Goal: Task Accomplishment & Management: Manage account settings

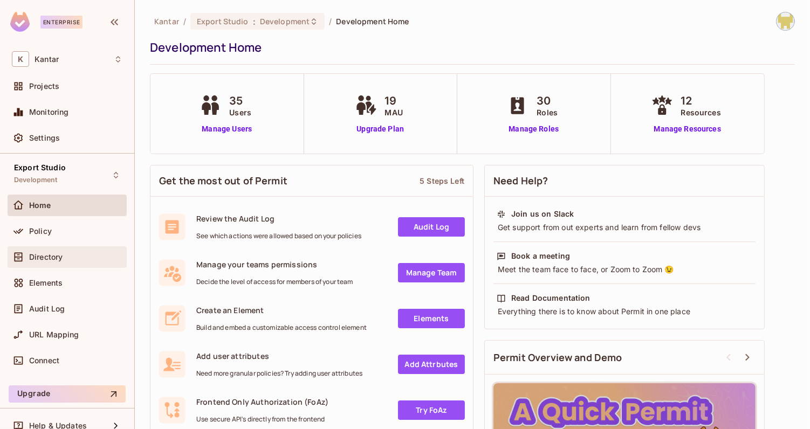
click at [63, 257] on span "Directory" at bounding box center [45, 257] width 33 height 9
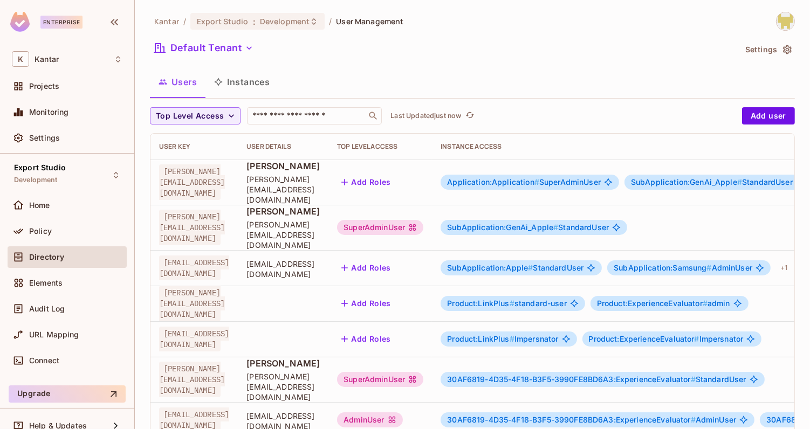
click at [539, 177] on span "Application:Application #" at bounding box center [493, 181] width 92 height 9
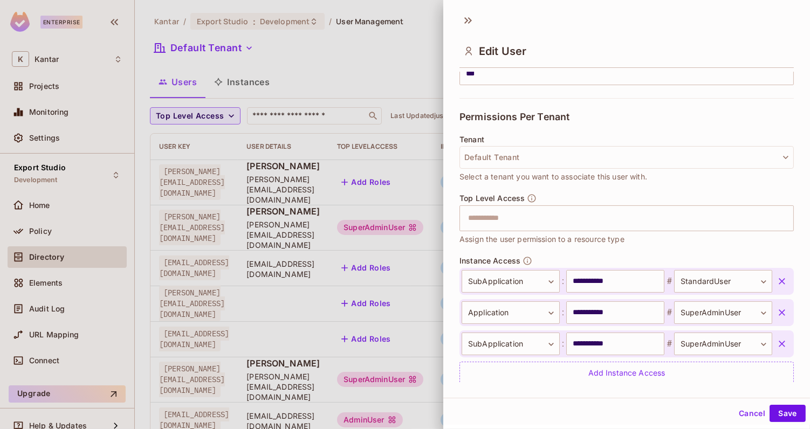
scroll to position [237, 0]
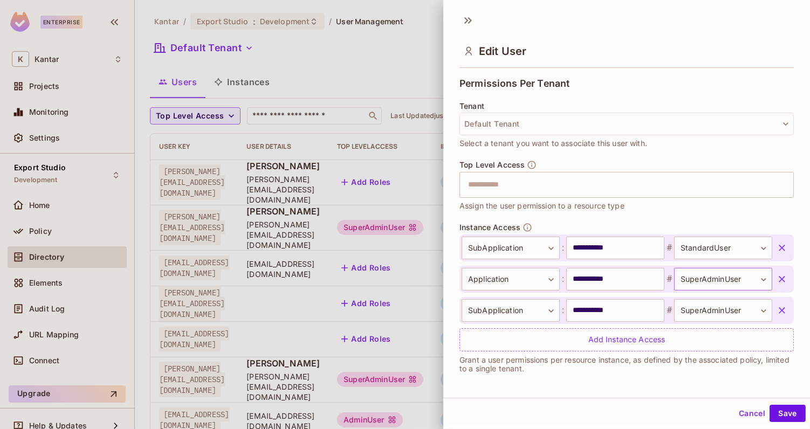
click at [707, 278] on body "Enterprise K Kantar Projects Monitoring Settings Export Studio Development Home…" at bounding box center [405, 214] width 810 height 429
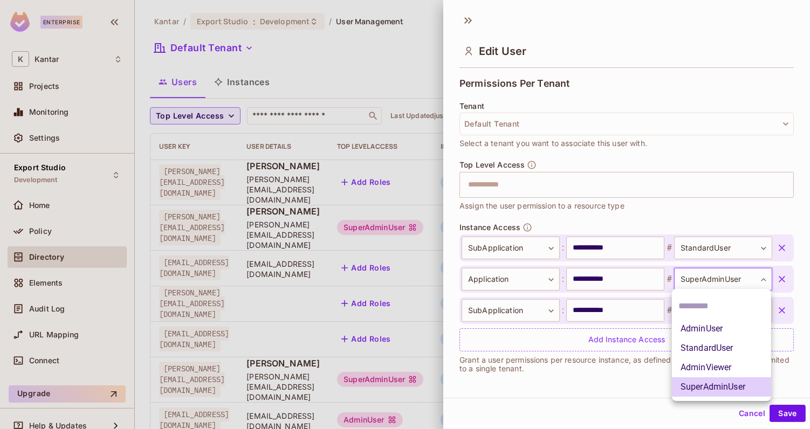
click at [707, 278] on div at bounding box center [405, 214] width 810 height 429
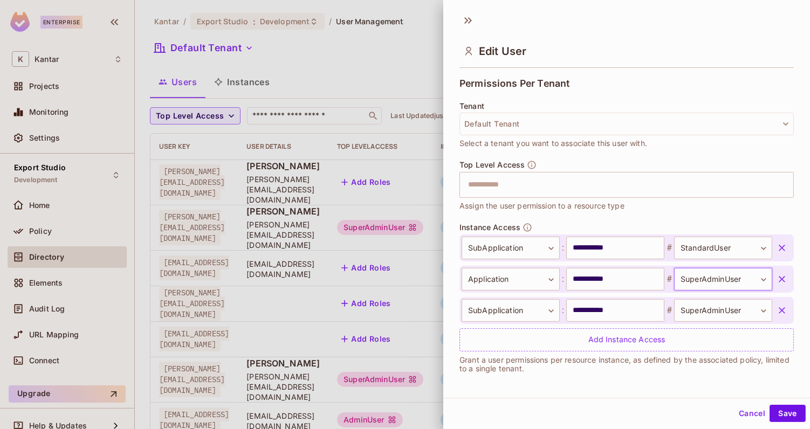
click at [707, 278] on body "Enterprise K Kantar Projects Monitoring Settings Export Studio Development Home…" at bounding box center [405, 214] width 810 height 429
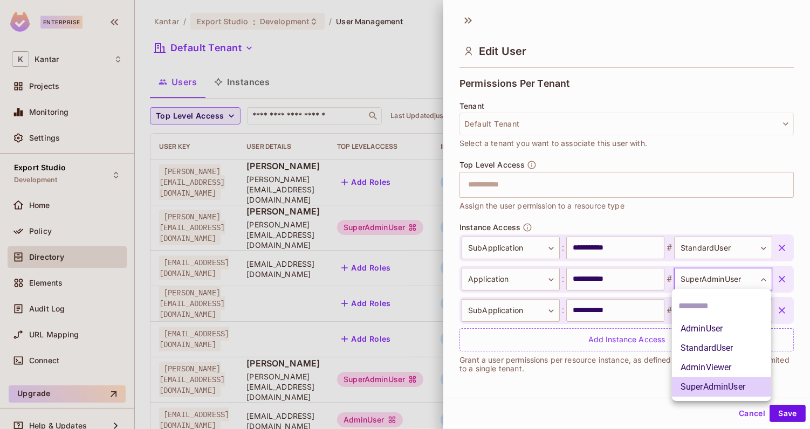
click at [697, 217] on div at bounding box center [405, 214] width 810 height 429
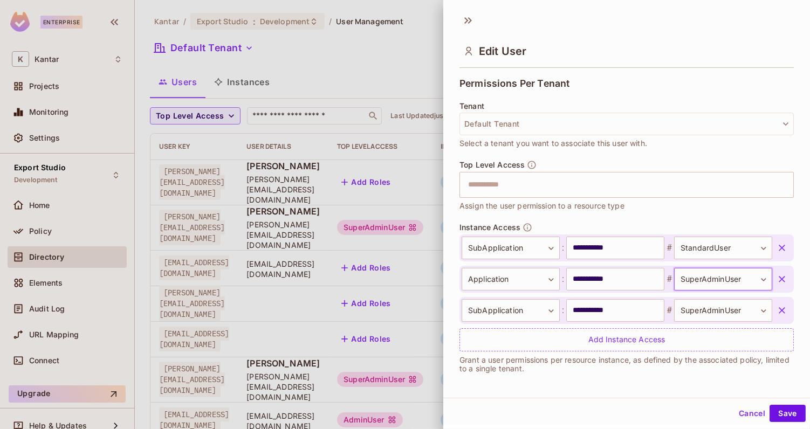
click at [778, 277] on icon "button" at bounding box center [782, 279] width 11 height 11
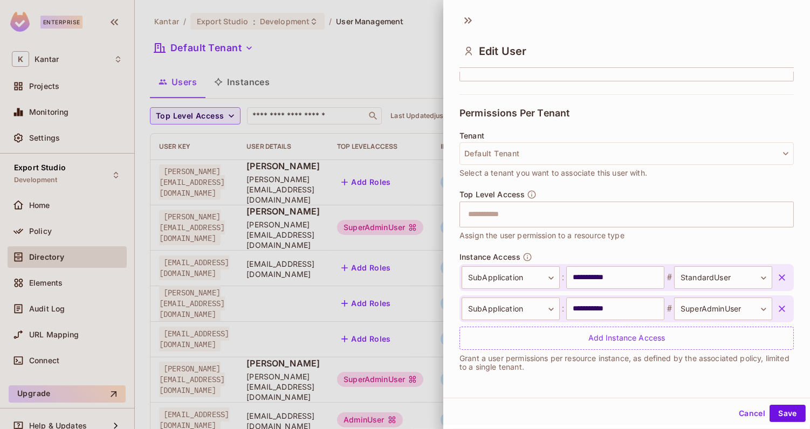
scroll to position [205, 0]
click at [637, 303] on input "**********" at bounding box center [615, 310] width 98 height 23
click at [636, 304] on input "**********" at bounding box center [615, 310] width 98 height 23
type input "*"
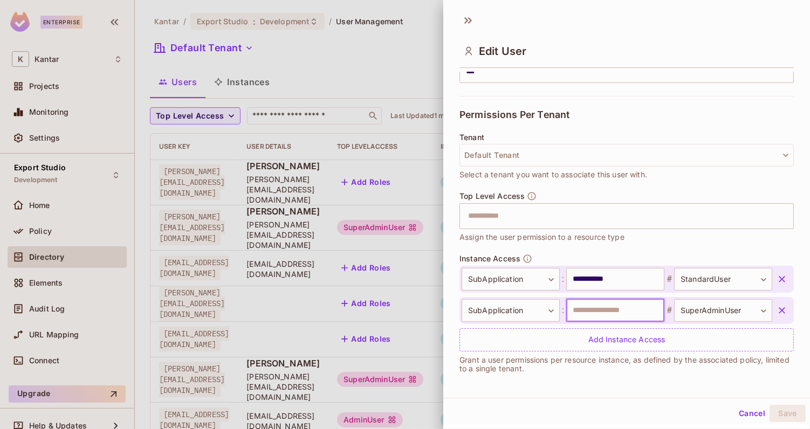
click at [617, 307] on input "text" at bounding box center [615, 310] width 98 height 23
click at [698, 304] on body "Enterprise K Kantar Projects Monitoring Settings Export Studio Development Home…" at bounding box center [405, 214] width 810 height 429
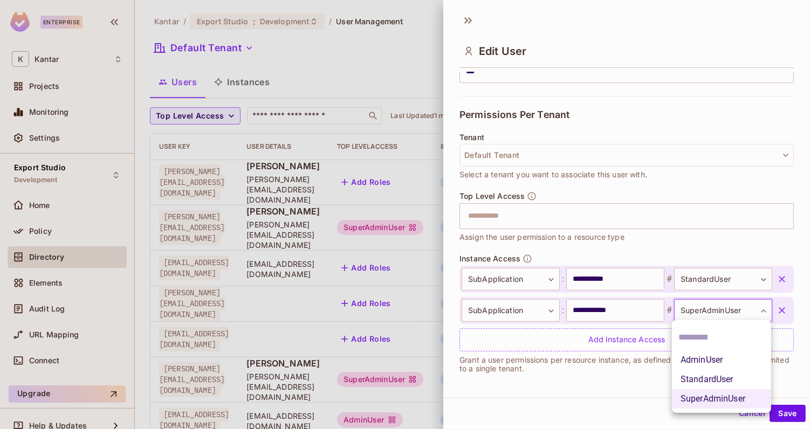
click at [704, 362] on li "AdminUser" at bounding box center [721, 360] width 99 height 19
type input "*********"
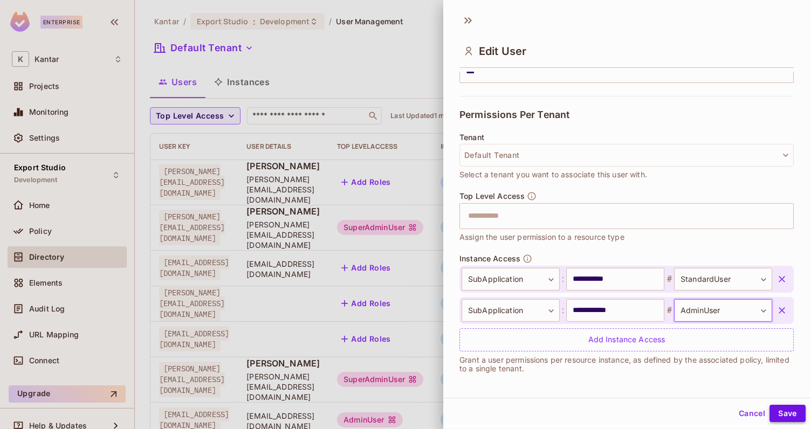
click at [782, 421] on button "Save" at bounding box center [788, 413] width 36 height 17
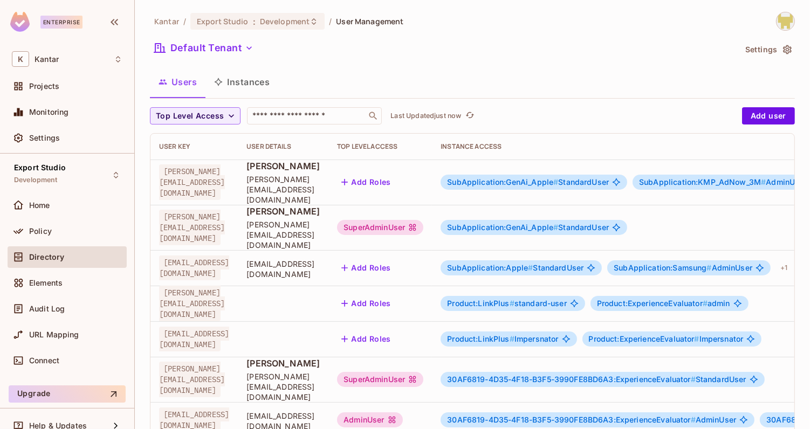
click at [785, 15] on img at bounding box center [786, 21] width 18 height 18
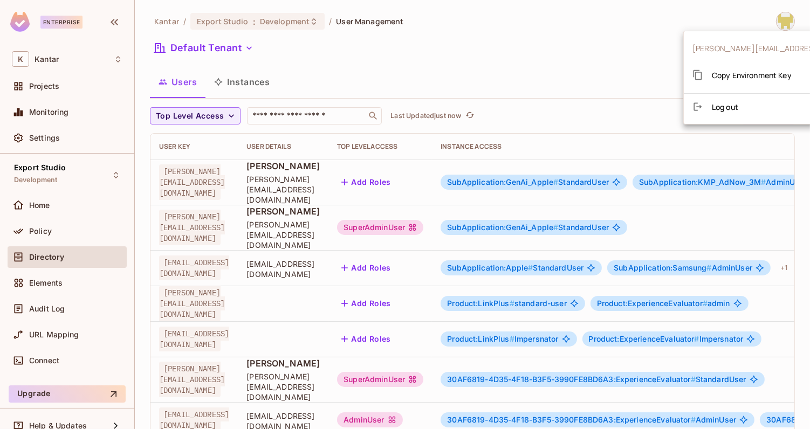
click at [770, 72] on span "Copy Environment Key" at bounding box center [752, 75] width 80 height 10
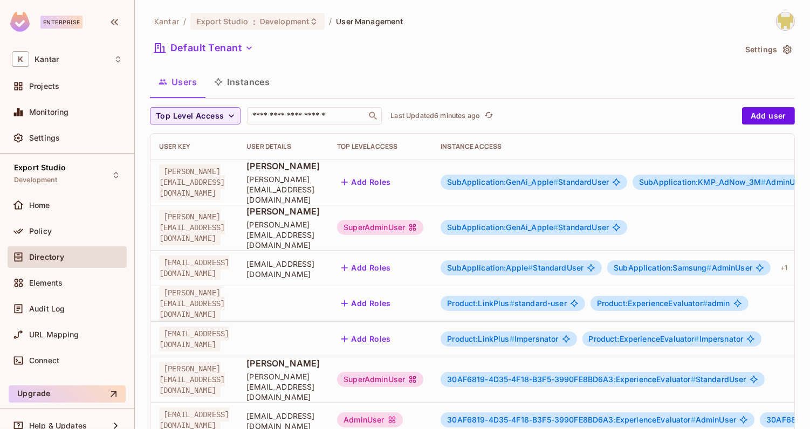
click at [790, 18] on img at bounding box center [786, 21] width 18 height 18
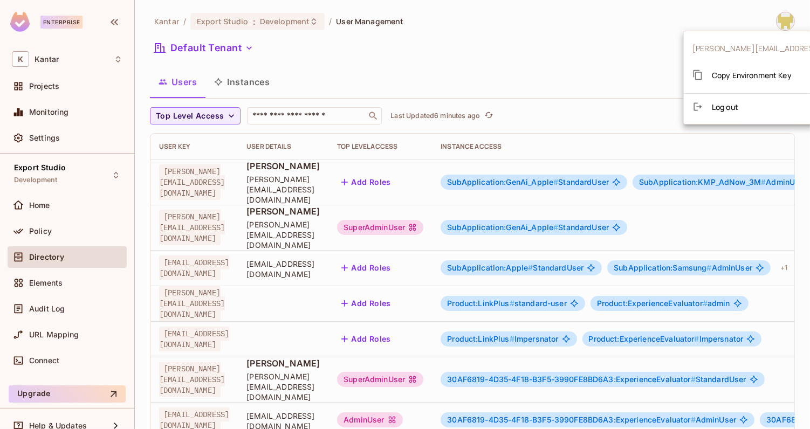
click at [769, 71] on span "Copy Environment Key" at bounding box center [752, 75] width 80 height 10
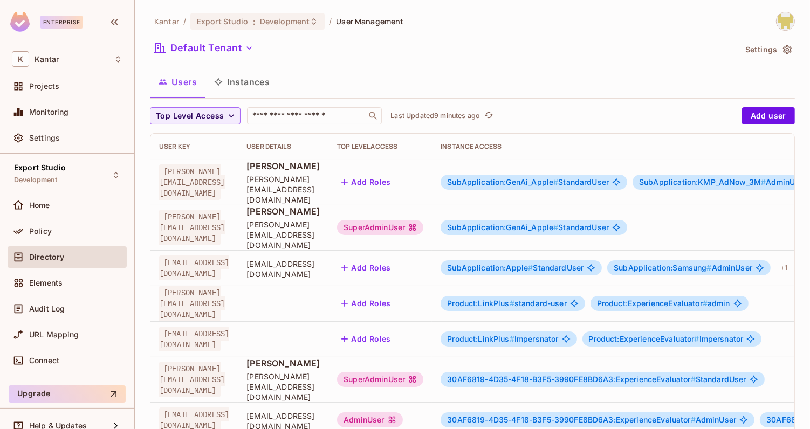
click at [558, 177] on span "SubApplication:GenAi_Apple #" at bounding box center [502, 181] width 111 height 9
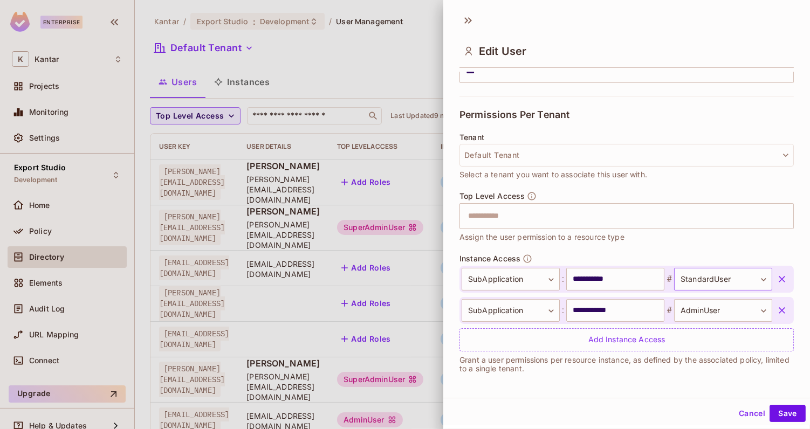
click at [698, 277] on body "Enterprise K Kantar Projects Monitoring Settings Export Studio Development Home…" at bounding box center [405, 214] width 810 height 429
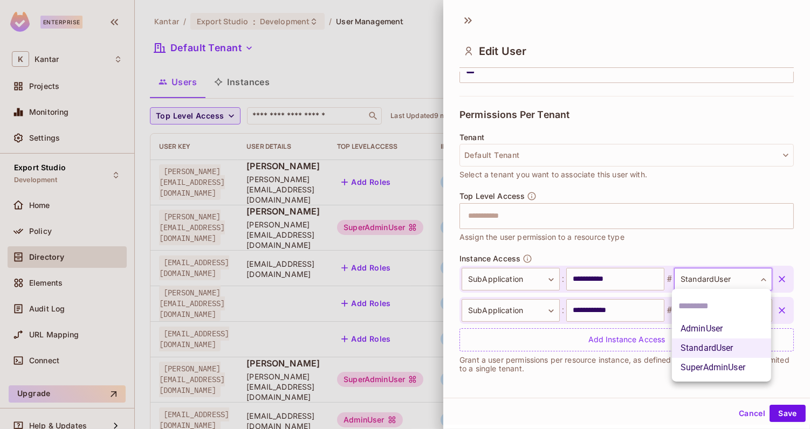
click at [702, 331] on li "AdminUser" at bounding box center [721, 328] width 99 height 19
type input "*********"
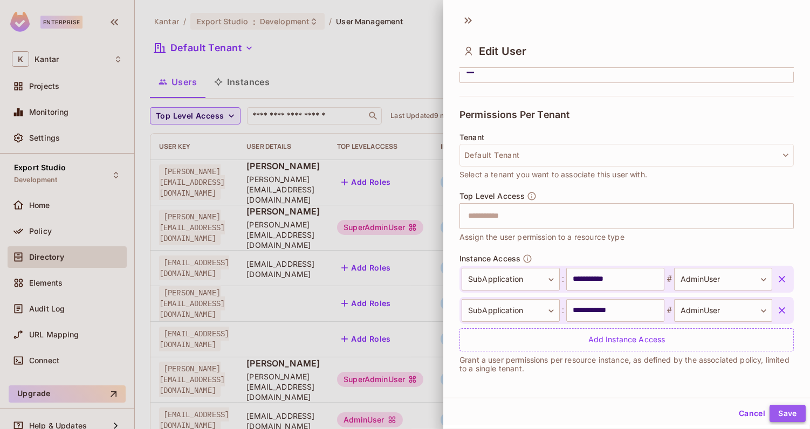
click at [783, 415] on button "Save" at bounding box center [788, 413] width 36 height 17
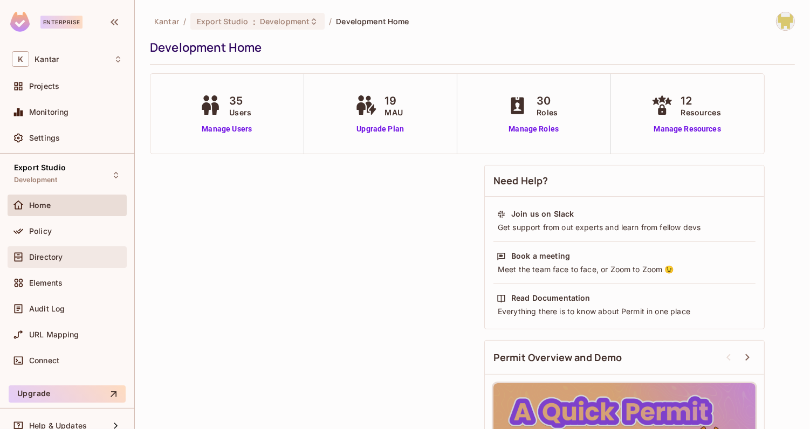
click at [46, 253] on span "Directory" at bounding box center [45, 257] width 33 height 9
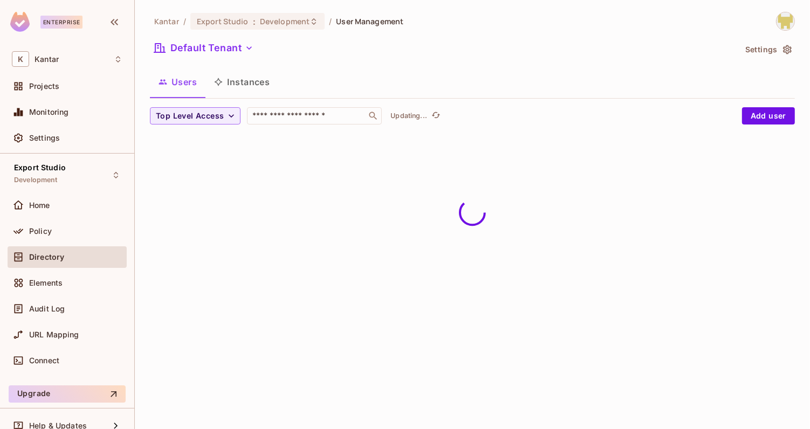
click at [215, 80] on icon "button" at bounding box center [218, 82] width 9 height 9
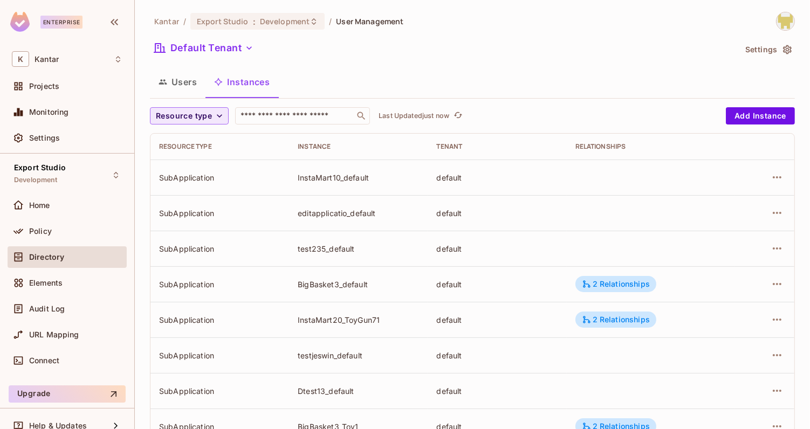
click at [218, 118] on icon "button" at bounding box center [219, 116] width 11 height 11
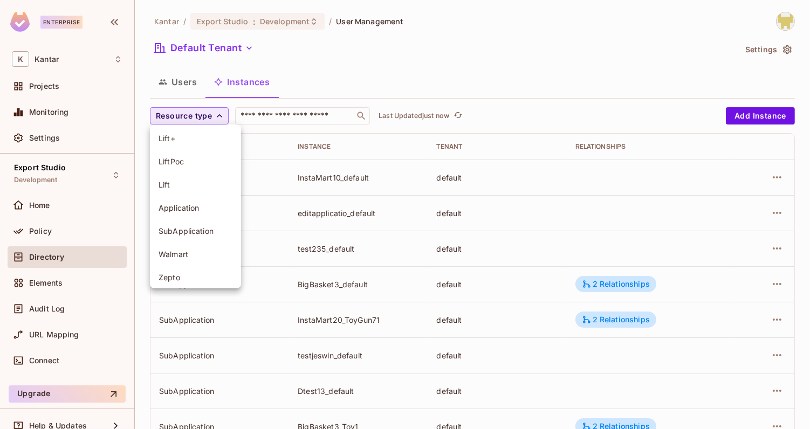
scroll to position [100, 0]
click at [196, 206] on span "Application" at bounding box center [196, 202] width 74 height 10
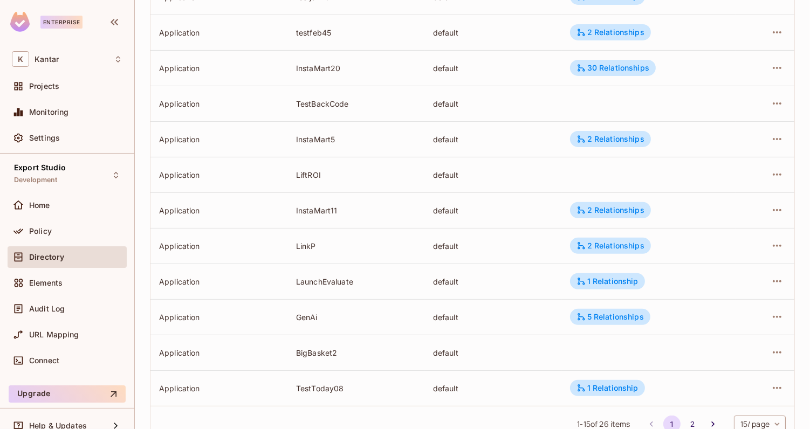
scroll to position [323, 0]
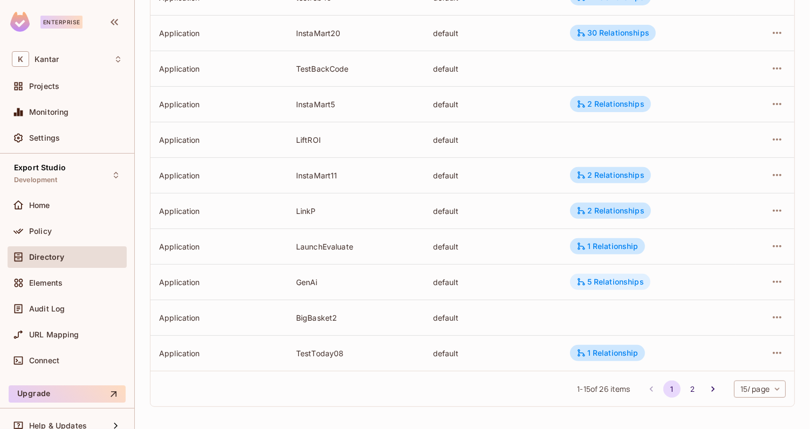
click at [623, 284] on div "5 Relationships" at bounding box center [610, 282] width 67 height 10
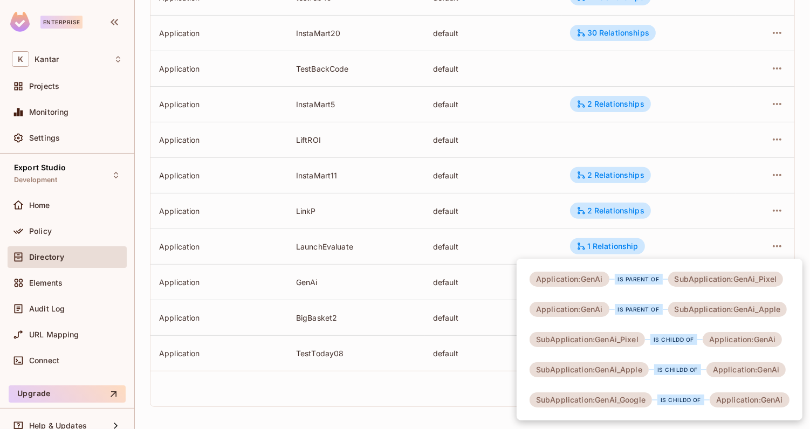
click at [550, 232] on div at bounding box center [405, 214] width 810 height 429
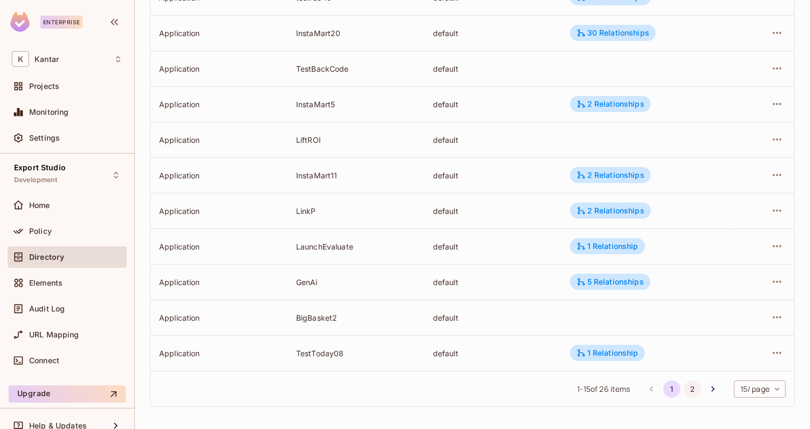
click at [689, 395] on button "2" at bounding box center [692, 389] width 17 height 17
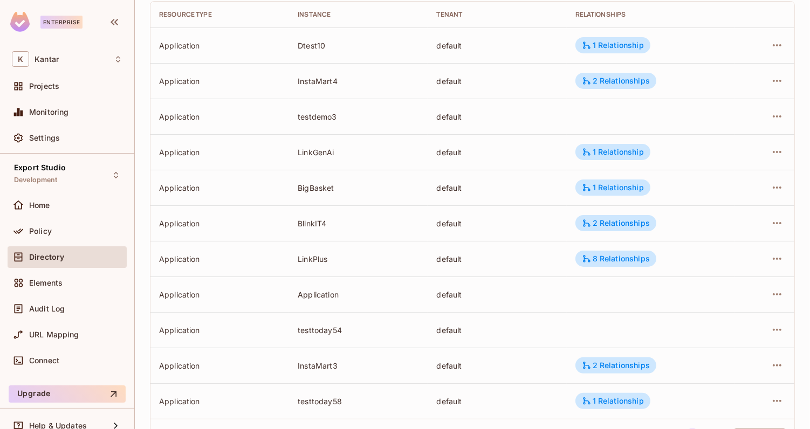
scroll to position [181, 0]
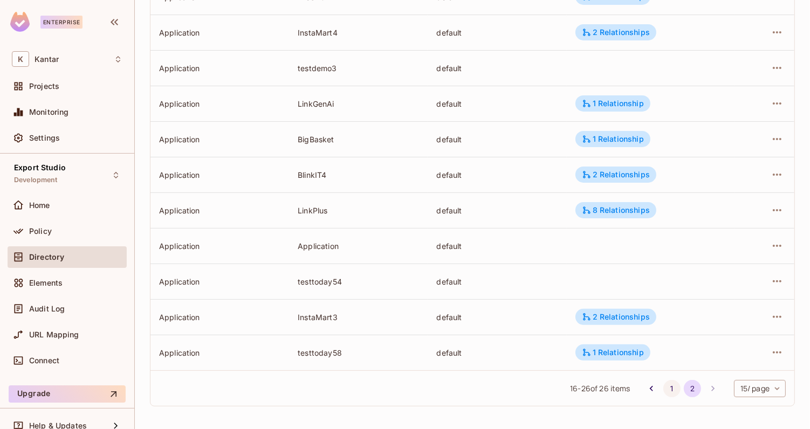
click at [672, 388] on button "1" at bounding box center [671, 388] width 17 height 17
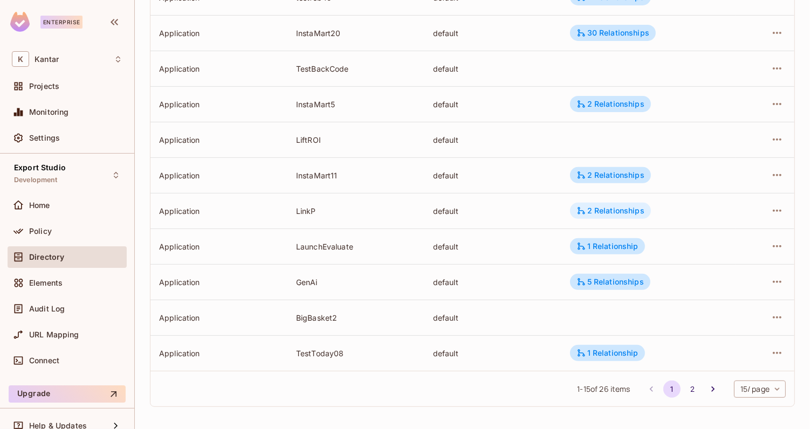
scroll to position [313, 0]
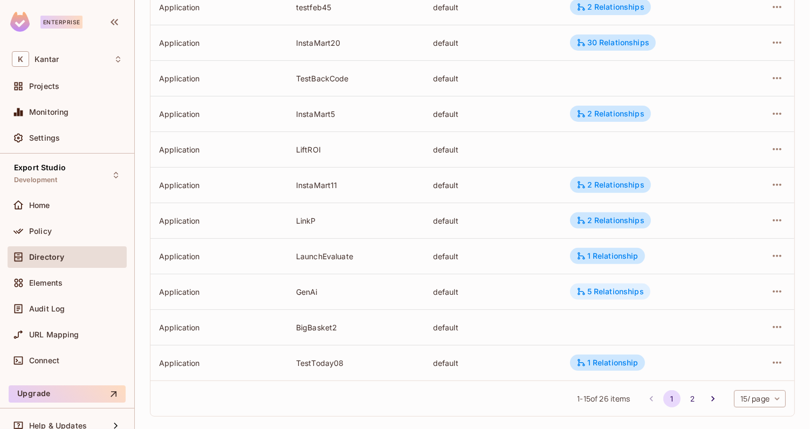
click at [598, 292] on div "5 Relationships" at bounding box center [610, 292] width 67 height 10
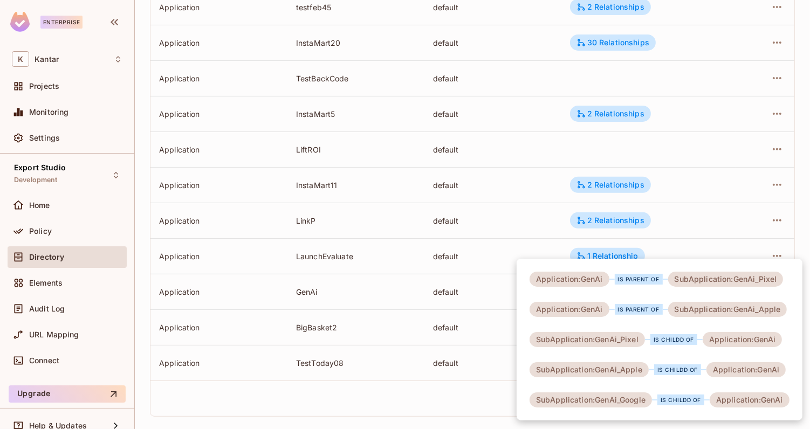
click at [500, 261] on div at bounding box center [405, 214] width 810 height 429
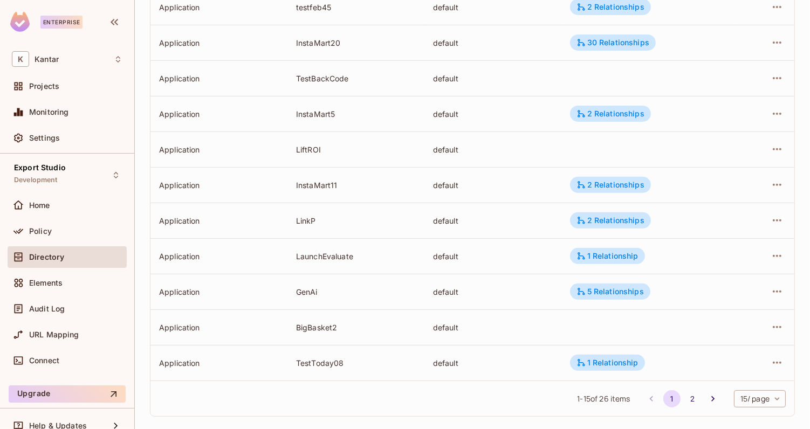
scroll to position [0, 0]
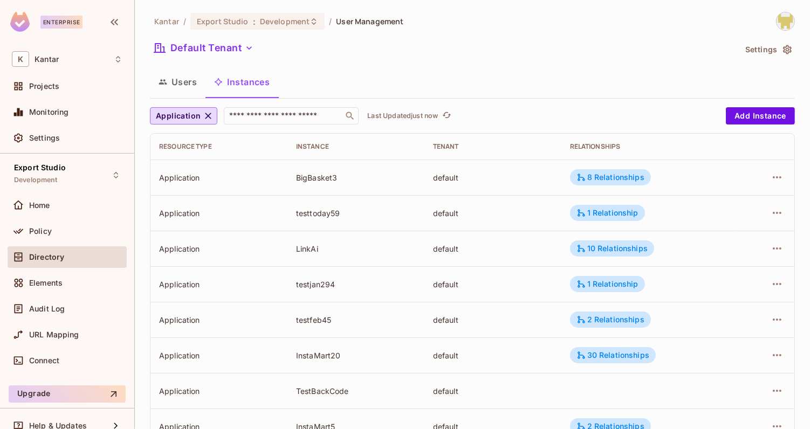
click at [189, 88] on button "Users" at bounding box center [178, 81] width 56 height 27
